Goal: Transaction & Acquisition: Purchase product/service

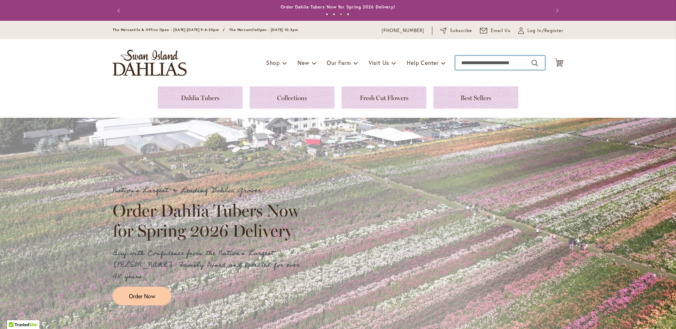
click at [466, 61] on input "Search" at bounding box center [500, 63] width 90 height 14
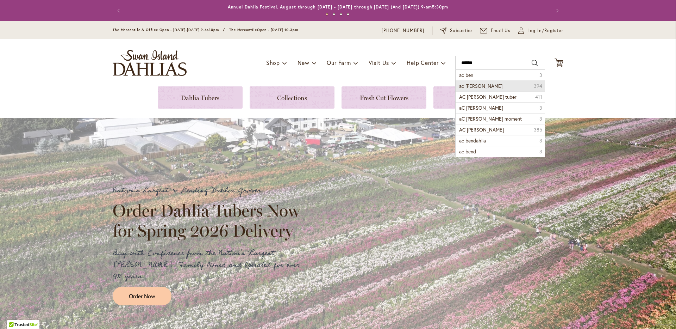
click at [470, 89] on li "ac ben dahlia 394" at bounding box center [500, 85] width 89 height 11
type input "**********"
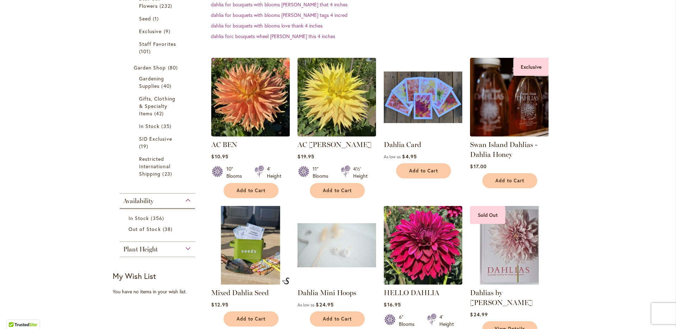
scroll to position [211, 0]
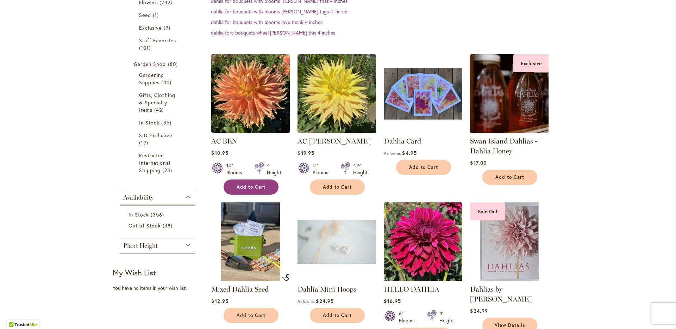
click at [250, 185] on span "Add to Cart" at bounding box center [251, 187] width 29 height 6
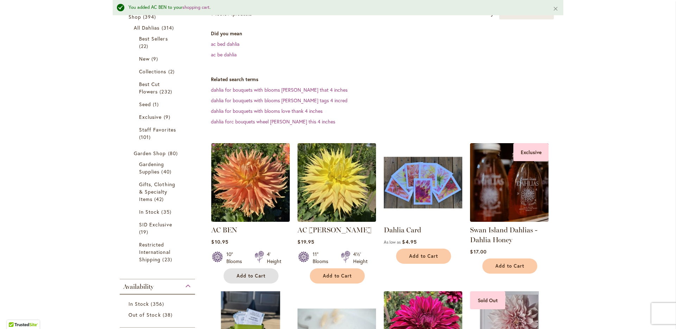
scroll to position [0, 0]
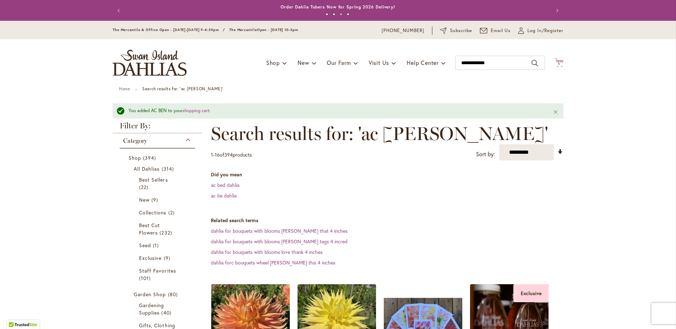
click at [558, 62] on span "1" at bounding box center [559, 64] width 2 height 5
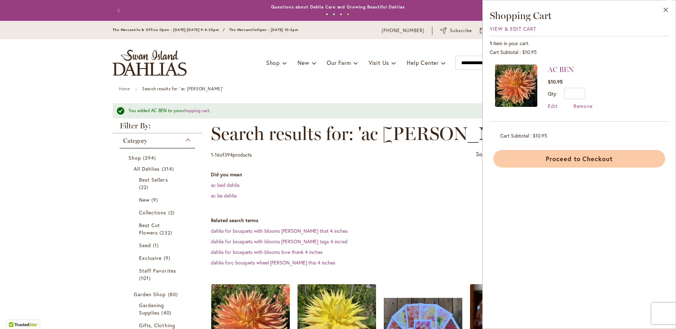
click at [588, 155] on button "Proceed to Checkout" at bounding box center [579, 159] width 172 height 18
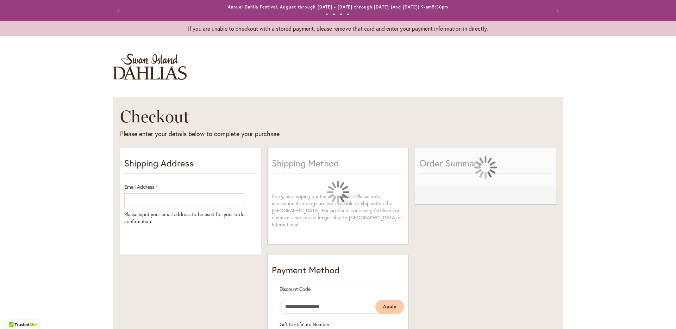
select select "**"
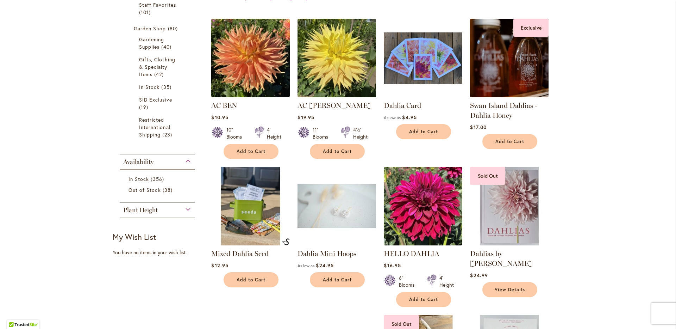
scroll to position [247, 0]
click at [229, 107] on link "AC BEN" at bounding box center [224, 105] width 26 height 8
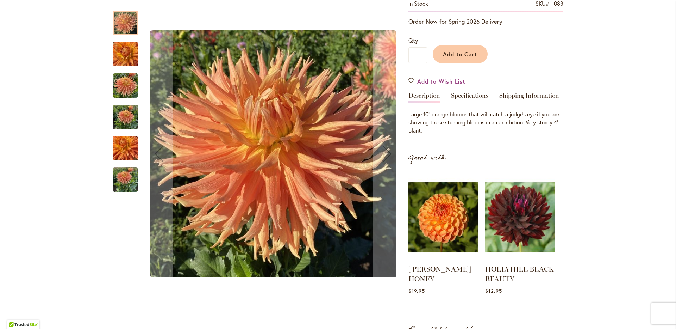
scroll to position [161, 0]
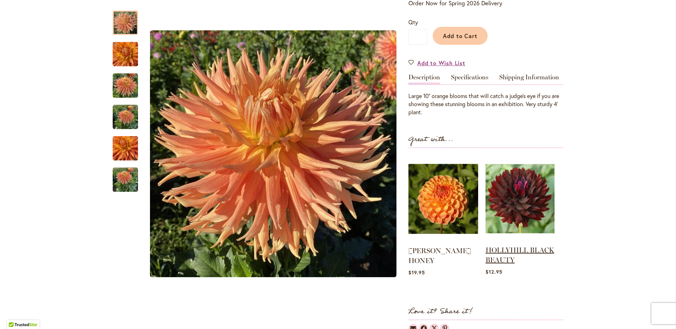
click at [499, 254] on link "HOLLYHILL BLACK BEAUTY" at bounding box center [520, 255] width 69 height 18
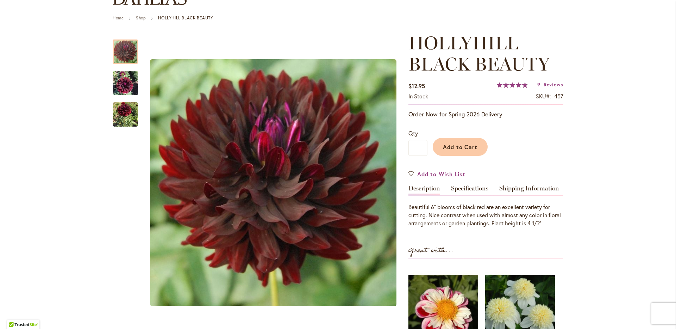
scroll to position [106, 0]
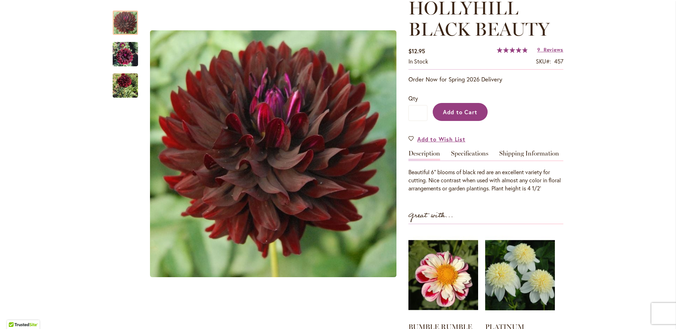
click at [462, 112] on span "Add to Cart" at bounding box center [460, 111] width 35 height 7
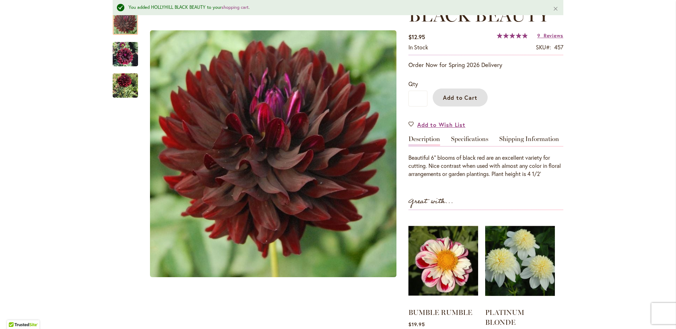
scroll to position [19, 0]
